Goal: Check status

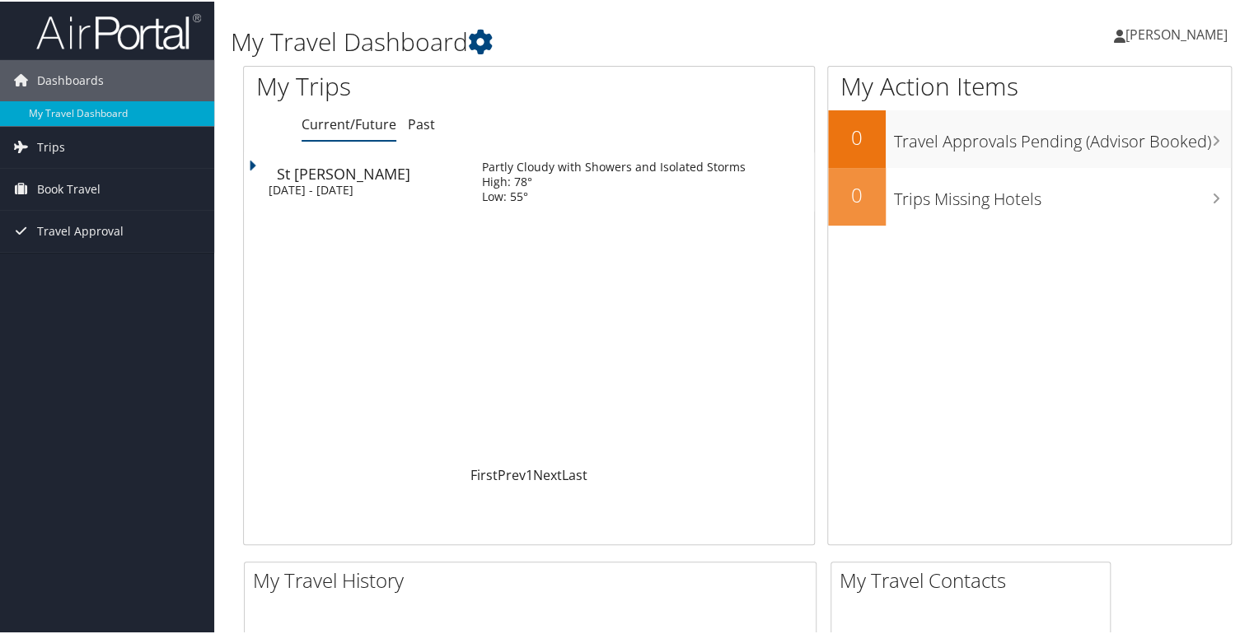
click at [560, 186] on div "High: 78°" at bounding box center [614, 180] width 264 height 15
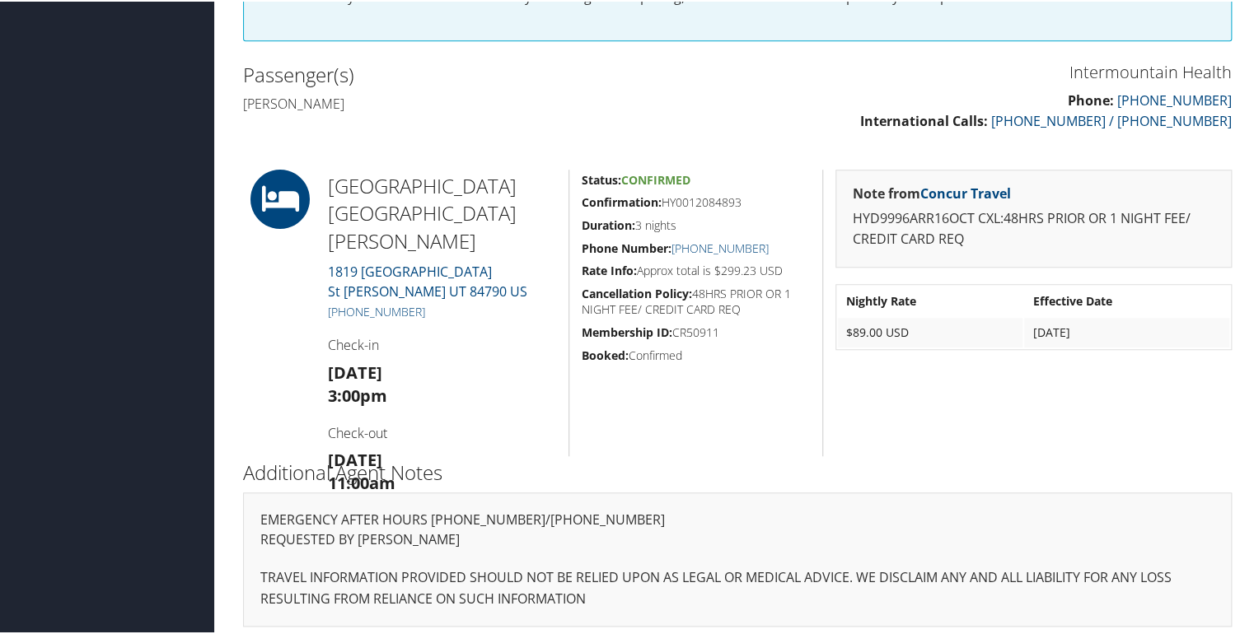
scroll to position [501, 0]
